Goal: Find specific page/section: Find specific page/section

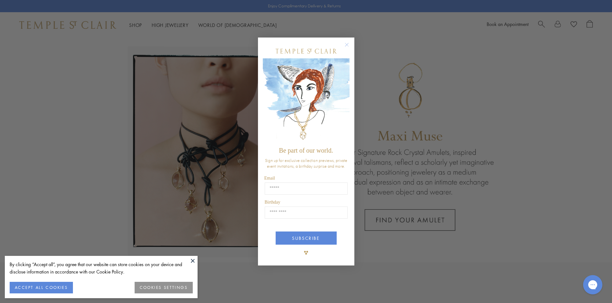
click at [346, 45] on circle "Close dialog" at bounding box center [347, 45] width 8 height 8
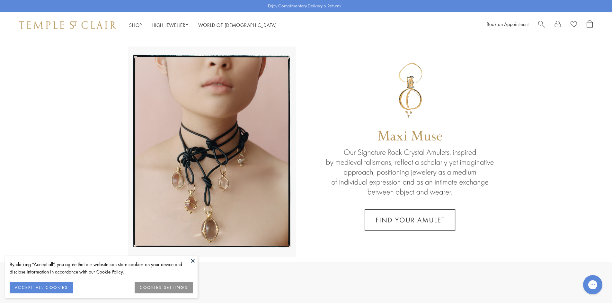
scroll to position [32, 0]
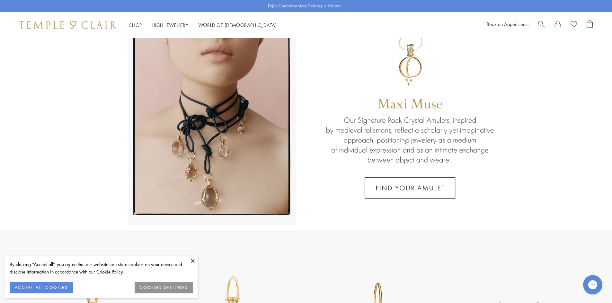
click at [44, 286] on button "ACCEPT ALL COOKIES" at bounding box center [41, 288] width 63 height 12
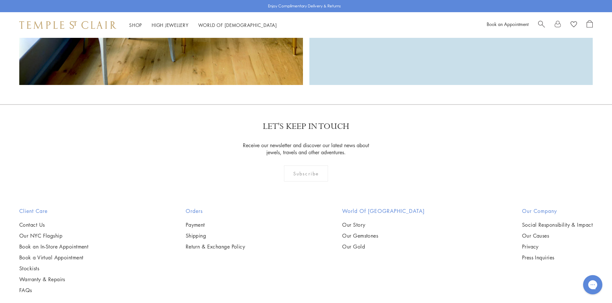
scroll to position [1542, 0]
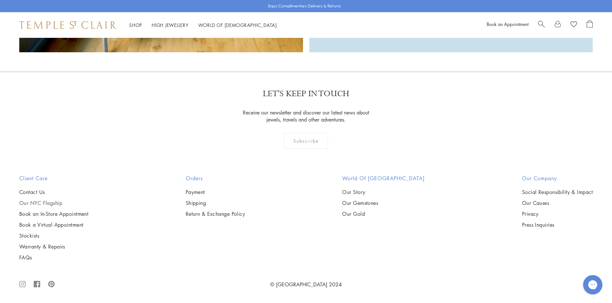
click at [48, 202] on link "Our NYC Flagship" at bounding box center [53, 203] width 69 height 7
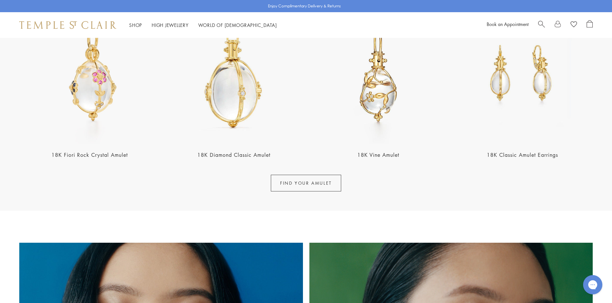
scroll to position [258, 0]
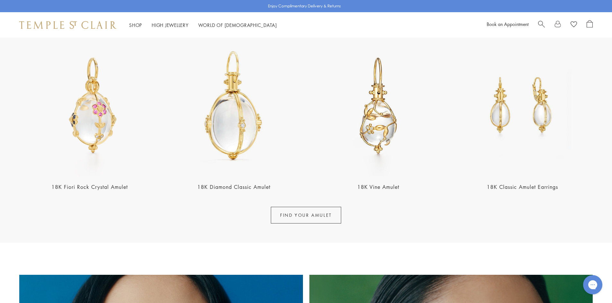
click at [326, 217] on link "FIND YOUR AMULET" at bounding box center [306, 215] width 70 height 17
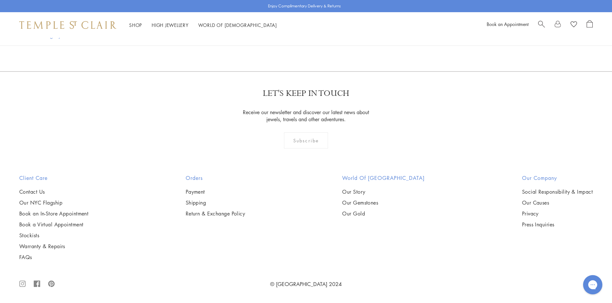
scroll to position [3243, 0]
